Goal: Information Seeking & Learning: Learn about a topic

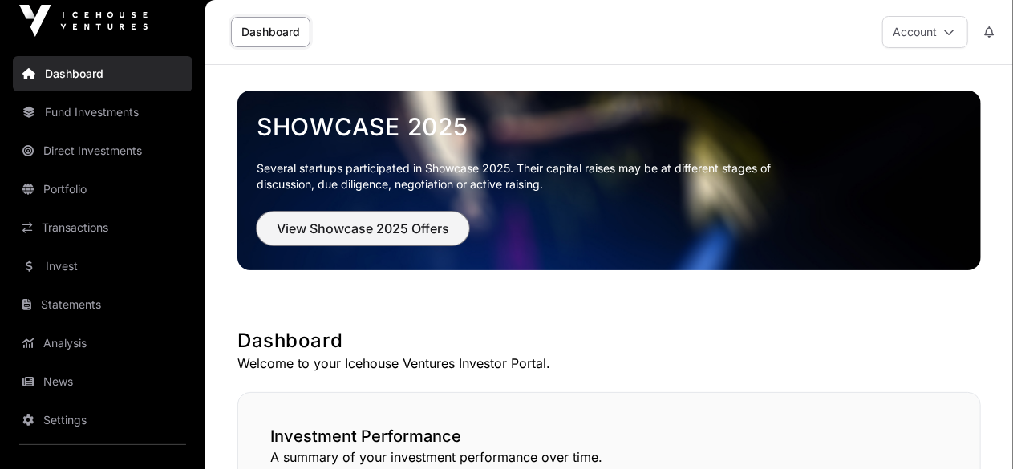
scroll to position [14, 0]
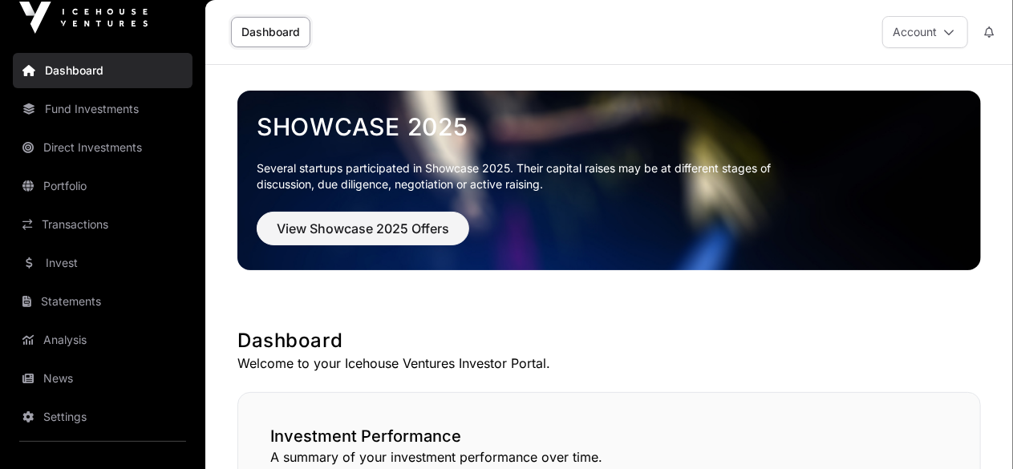
click at [95, 136] on link "Direct Investments" at bounding box center [103, 147] width 180 height 35
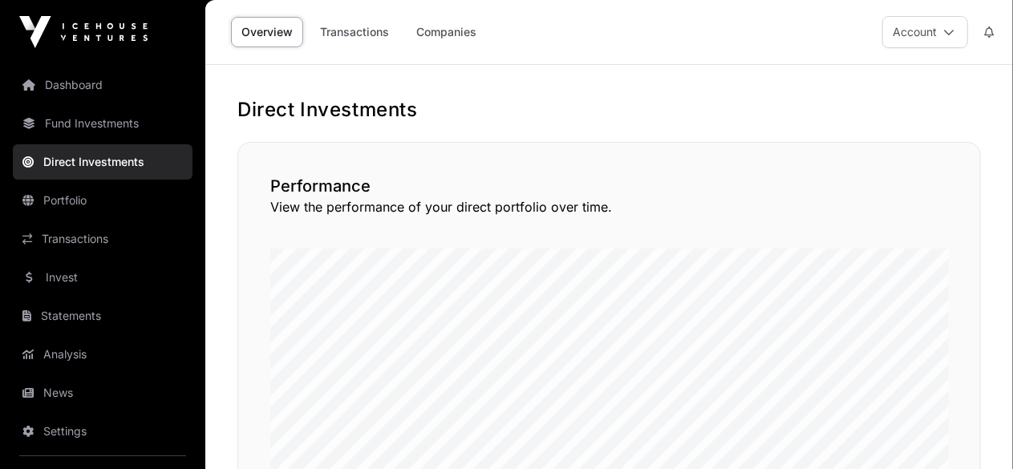
click at [369, 33] on link "Transactions" at bounding box center [355, 32] width 90 height 30
click at [445, 35] on link "Companies" at bounding box center [446, 32] width 81 height 30
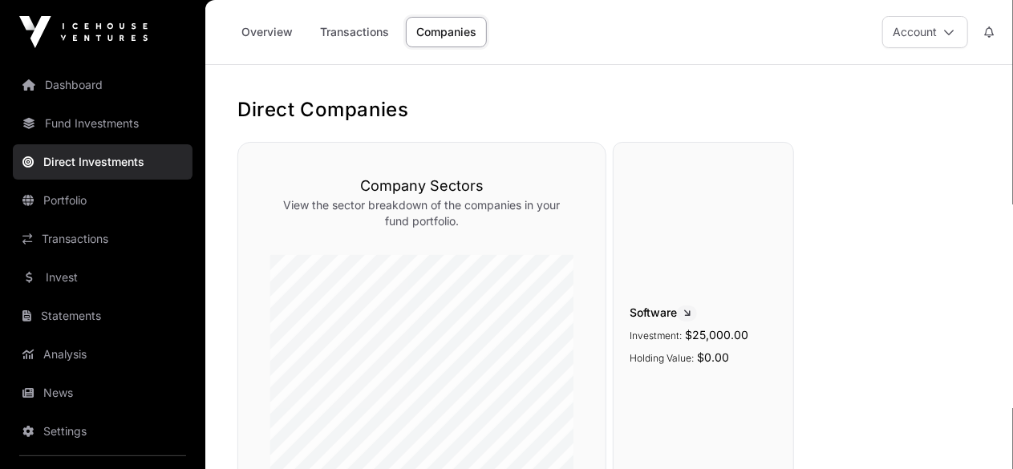
click at [90, 203] on link "Portfolio" at bounding box center [103, 200] width 180 height 35
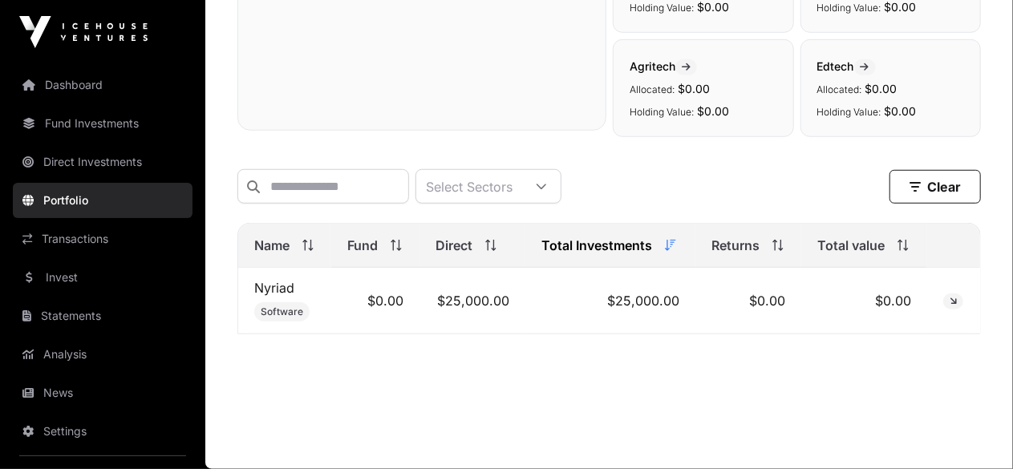
scroll to position [527, 0]
click at [106, 124] on link "Fund Investments" at bounding box center [103, 123] width 180 height 35
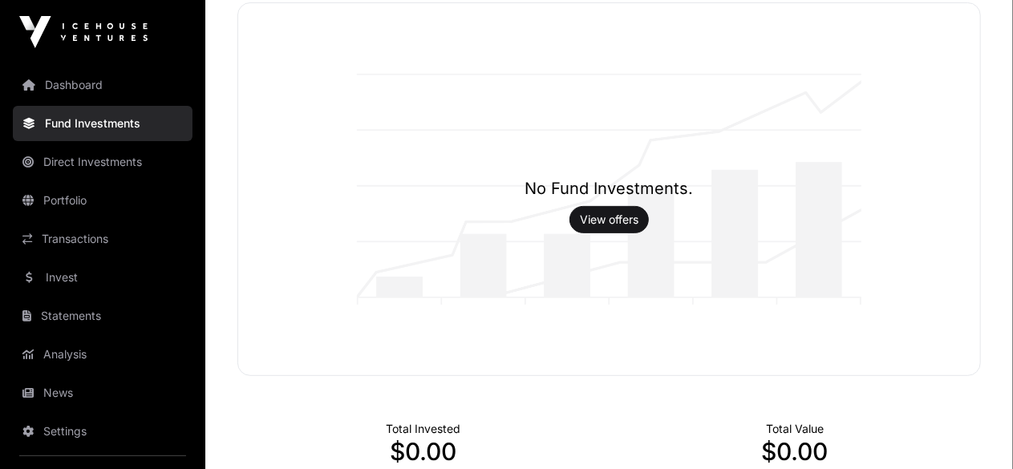
scroll to position [160, 0]
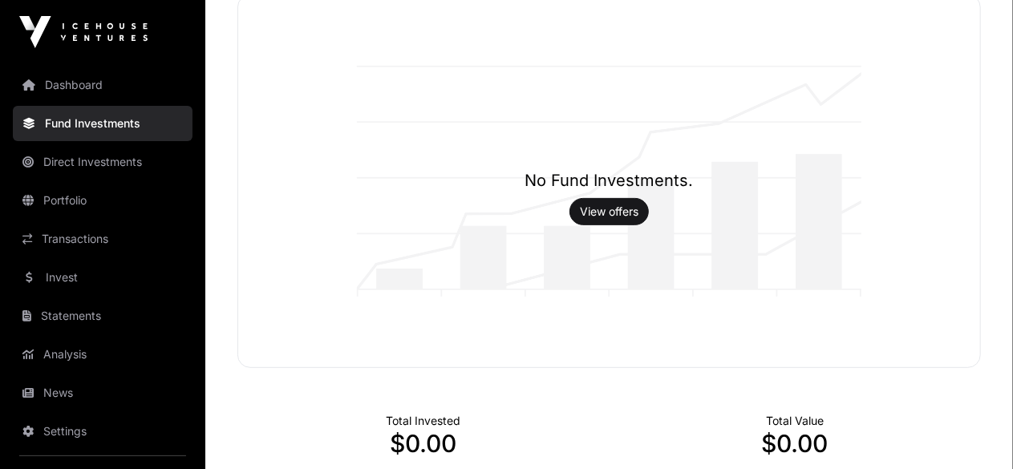
click at [624, 212] on link "View offers" at bounding box center [609, 212] width 59 height 16
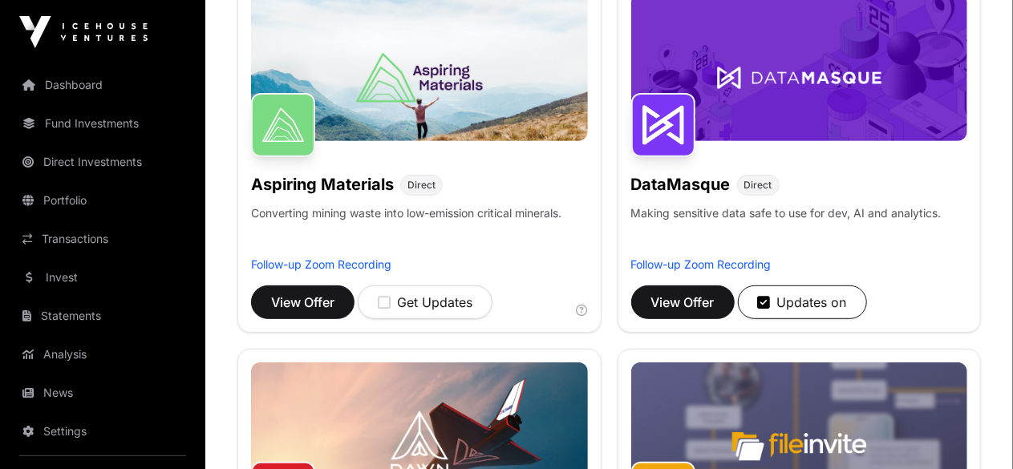
scroll to position [157, 0]
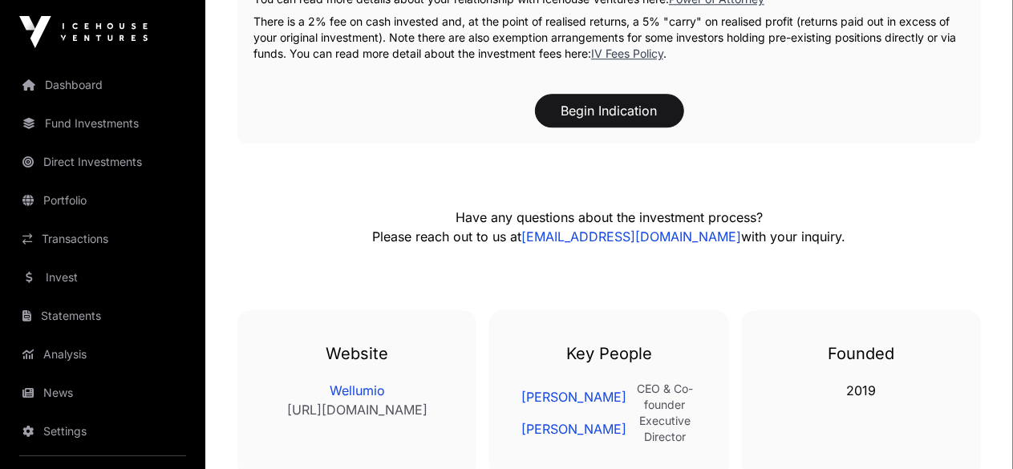
scroll to position [2161, 0]
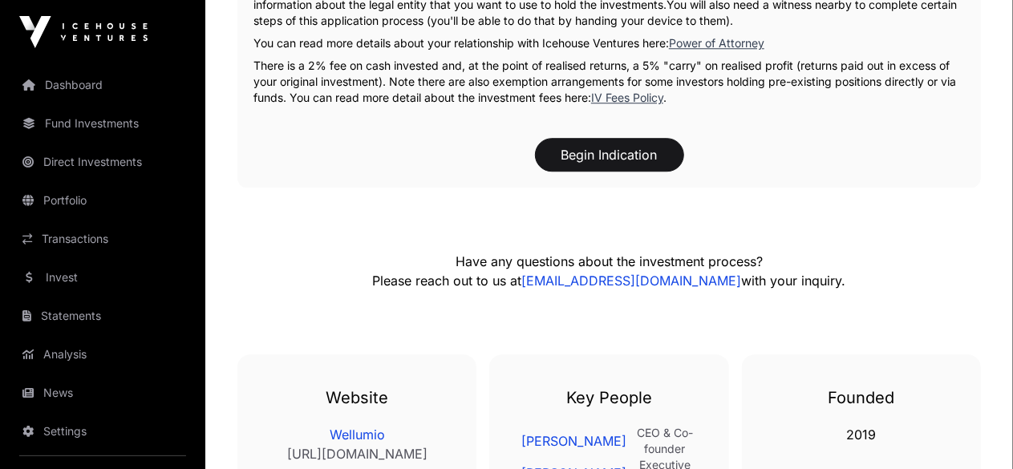
click at [639, 104] on link "IV Fees Policy" at bounding box center [627, 98] width 72 height 14
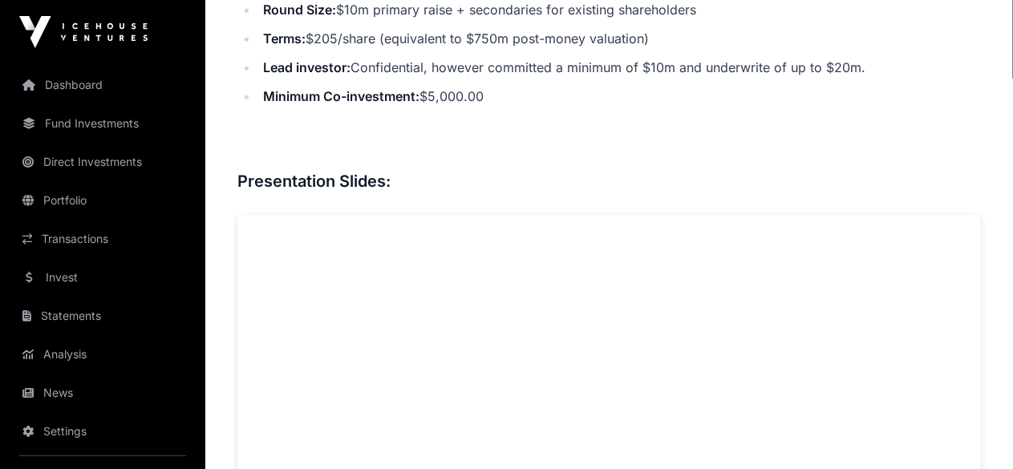
scroll to position [969, 0]
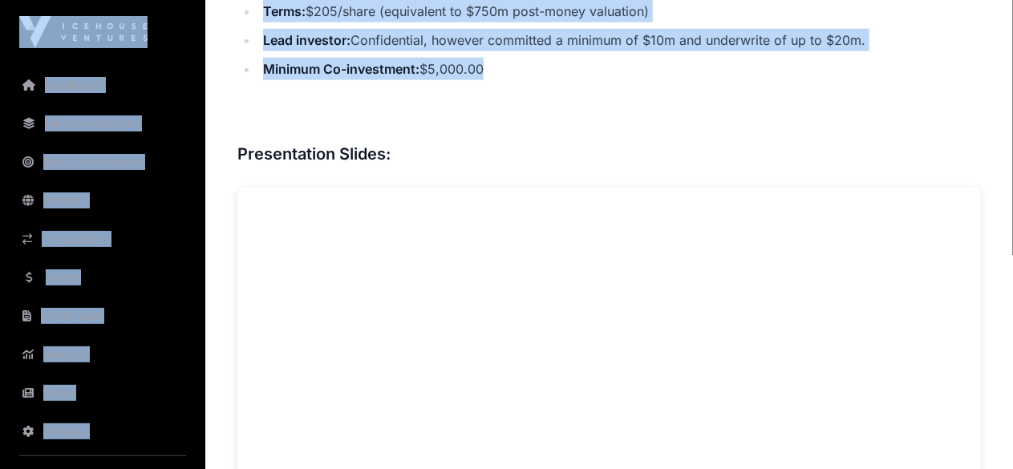
drag, startPoint x: 567, startPoint y: 168, endPoint x: 201, endPoint y: 43, distance: 386.7
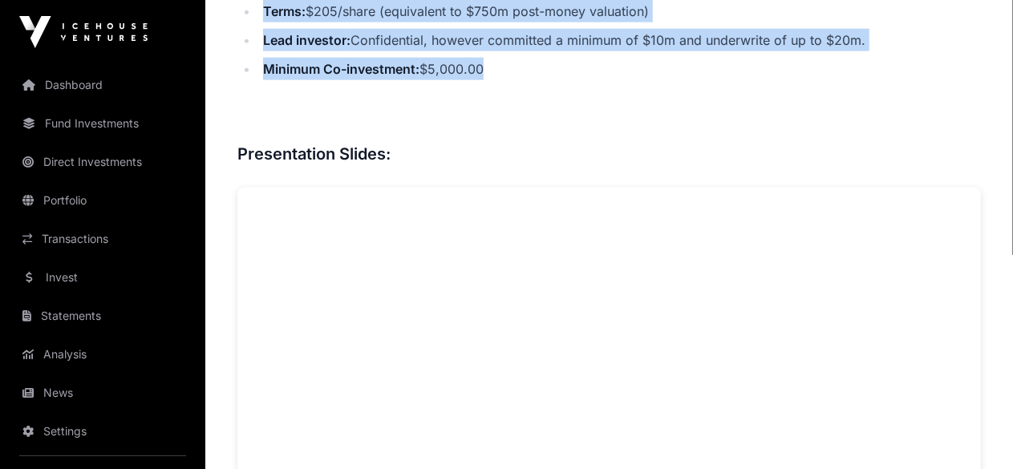
drag, startPoint x: 510, startPoint y: 166, endPoint x: 228, endPoint y: 51, distance: 305.2
click at [563, 80] on ul "Round Size: $10m primary raise + secondaries for existing shareholders Terms: $…" at bounding box center [610, 25] width 744 height 109
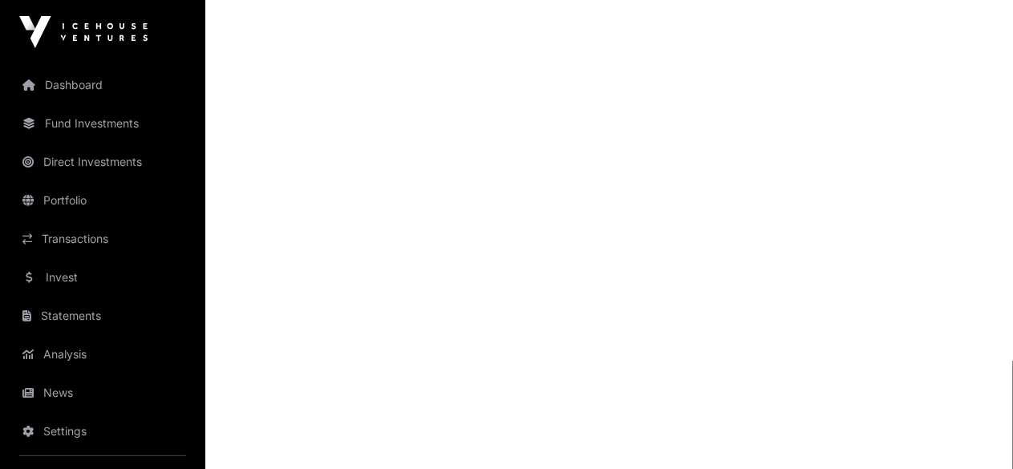
scroll to position [1695, 0]
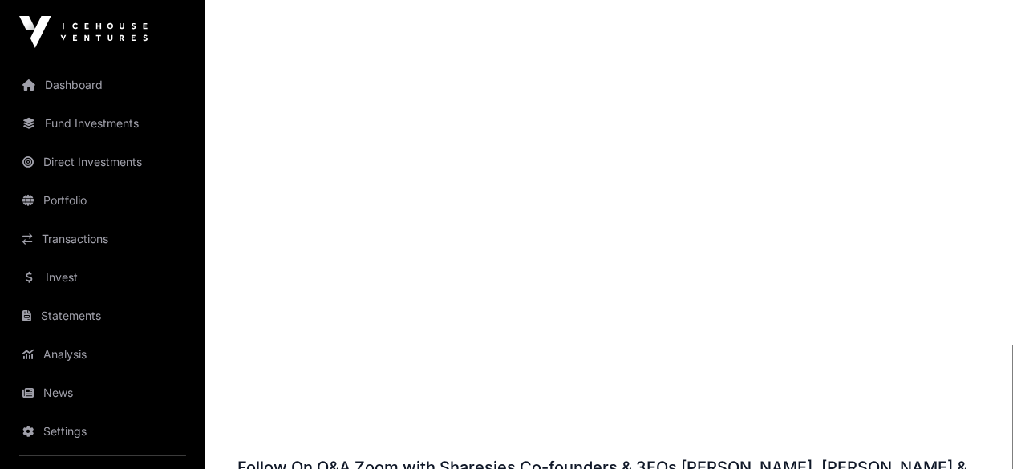
drag, startPoint x: 1008, startPoint y: 280, endPoint x: 1013, endPoint y: 303, distance: 23.0
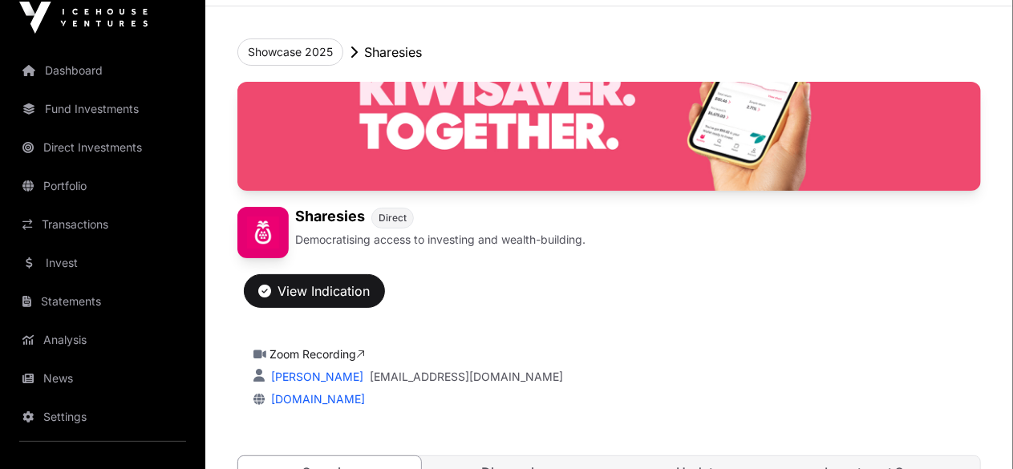
scroll to position [0, 0]
